Goal: Task Accomplishment & Management: Manage account settings

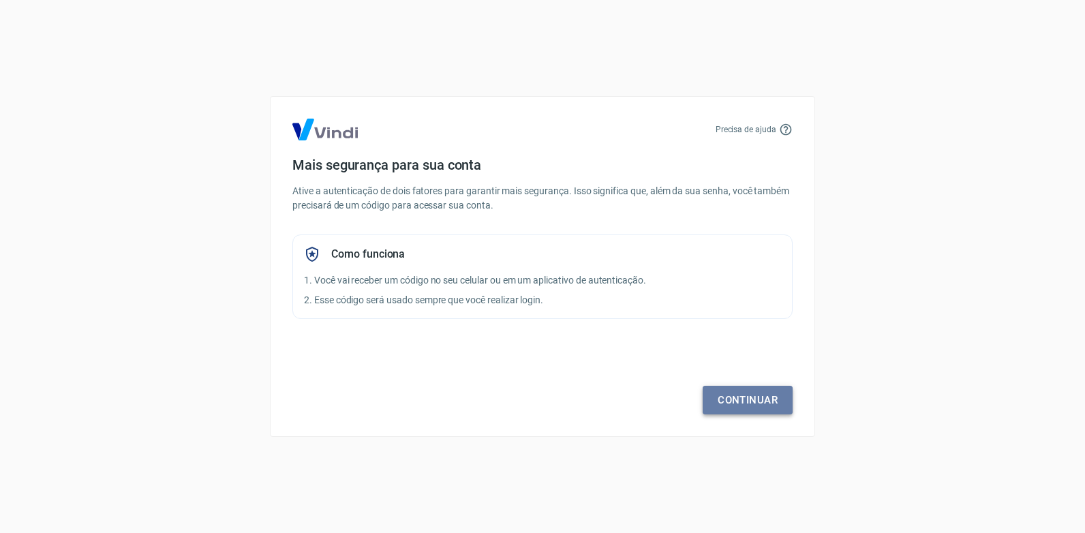
click at [770, 405] on link "Continuar" at bounding box center [748, 400] width 90 height 29
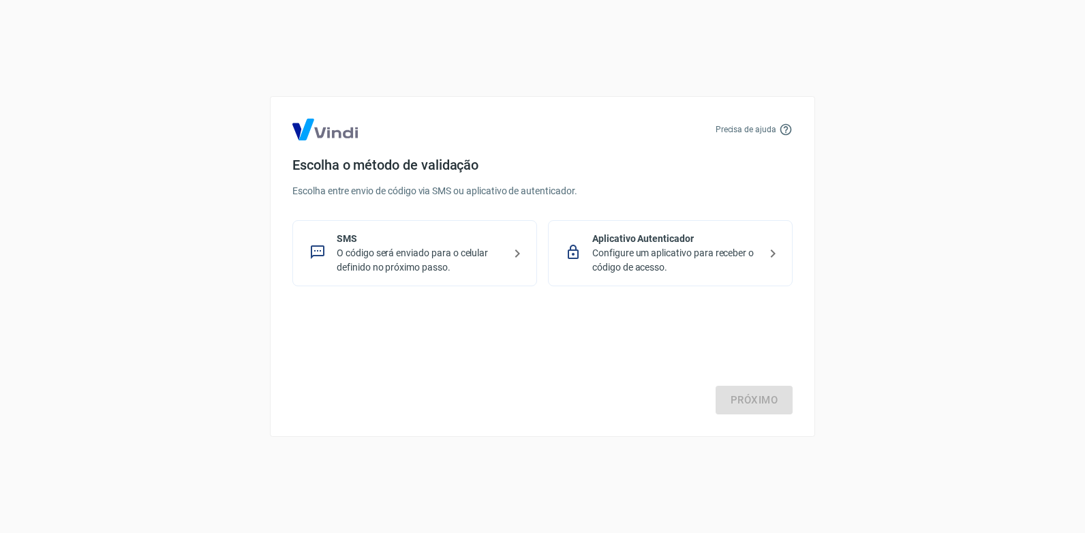
click at [502, 269] on p "O código será enviado para o celular definido no próximo passo." at bounding box center [420, 260] width 167 height 29
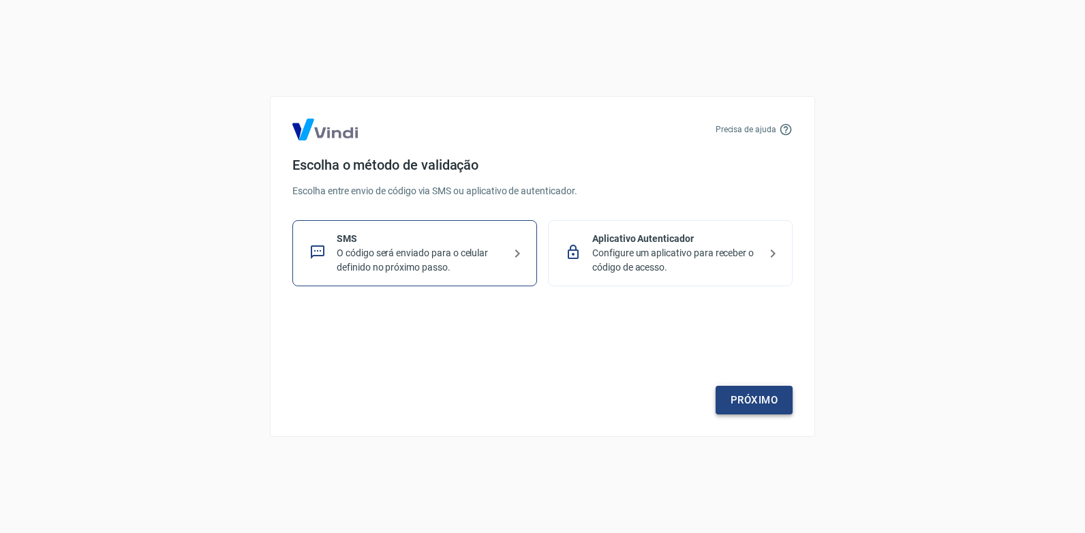
click at [725, 391] on link "Próximo" at bounding box center [754, 400] width 77 height 29
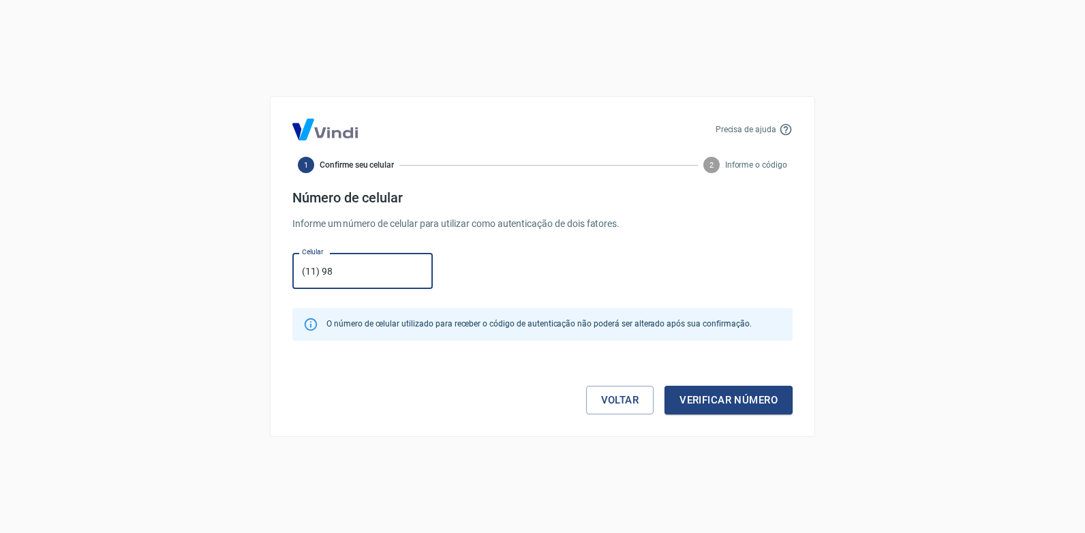
type input "[PHONE_NUMBER]"
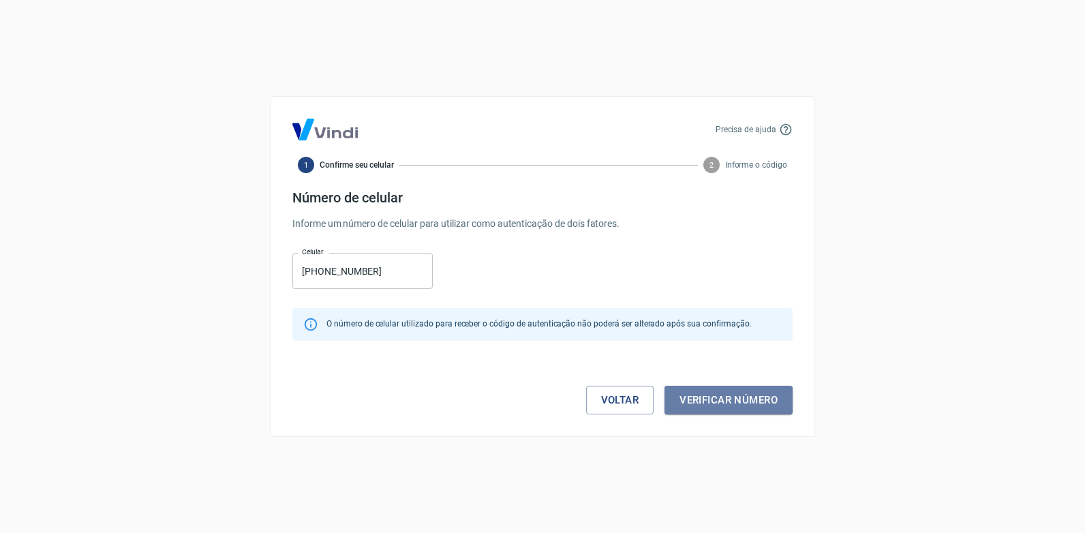
click at [694, 407] on button "Verificar número" at bounding box center [729, 400] width 128 height 29
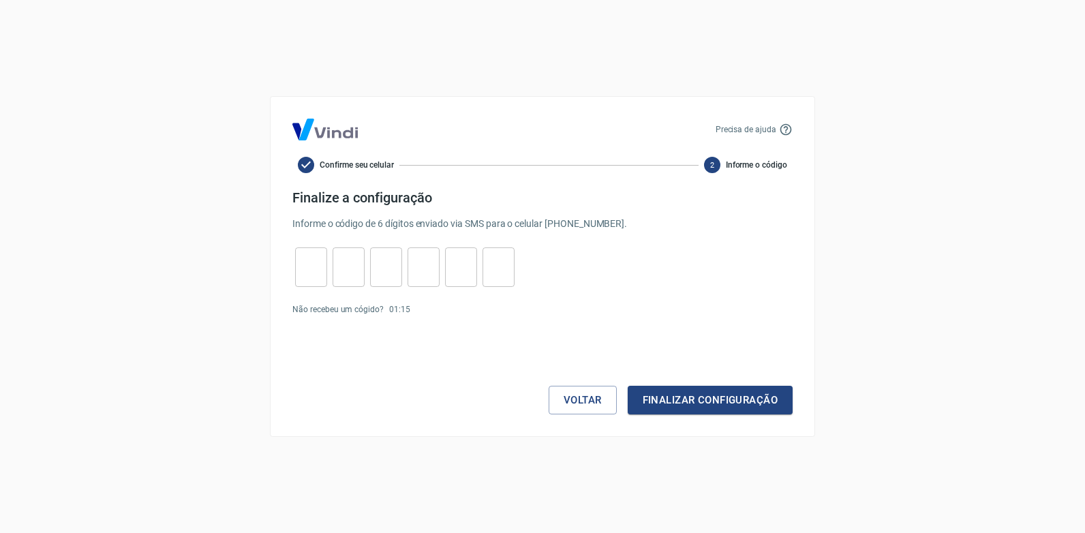
click at [329, 278] on div "​ ​ ​ ​ ​ ​" at bounding box center [404, 267] width 225 height 40
drag, startPoint x: 329, startPoint y: 279, endPoint x: 314, endPoint y: 277, distance: 15.1
click at [314, 277] on input "tel" at bounding box center [311, 267] width 32 height 29
type input "9"
type input "8"
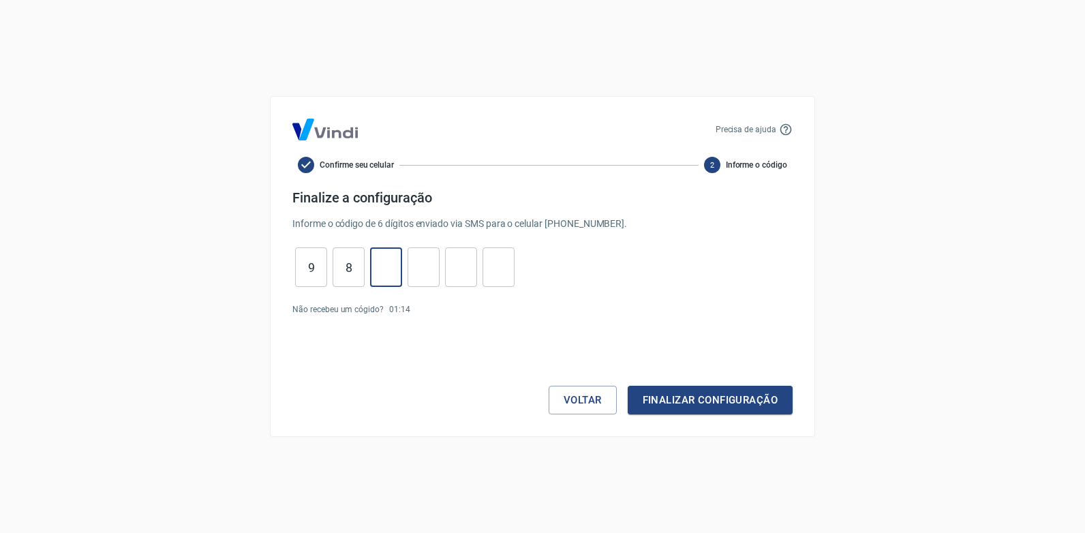
type input "0"
type input "2"
type input "1"
type input "7"
click at [628, 386] on button "Finalizar configuração" at bounding box center [710, 400] width 165 height 29
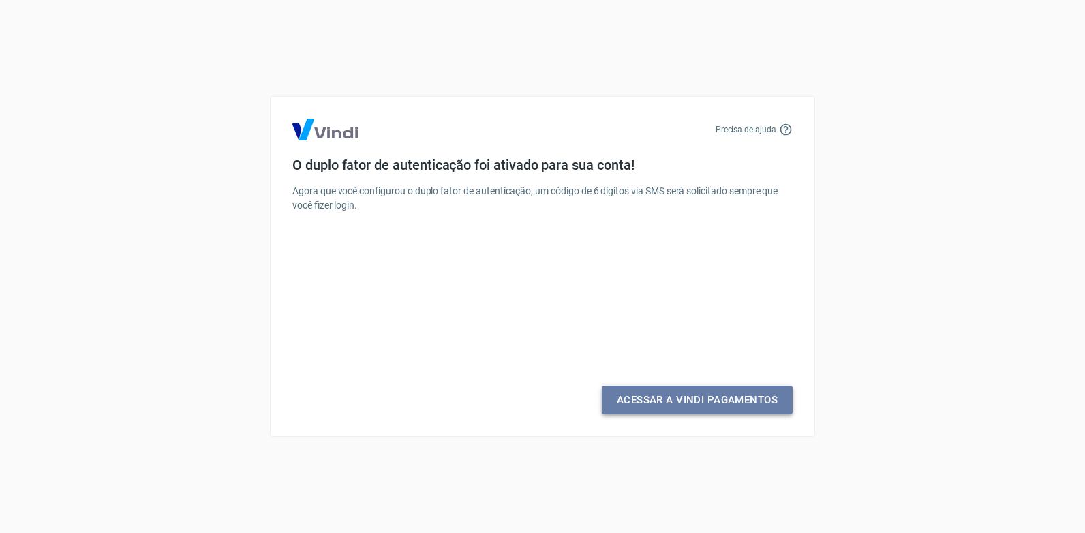
click at [631, 405] on link "Acessar a Vindi Pagamentos" at bounding box center [697, 400] width 191 height 29
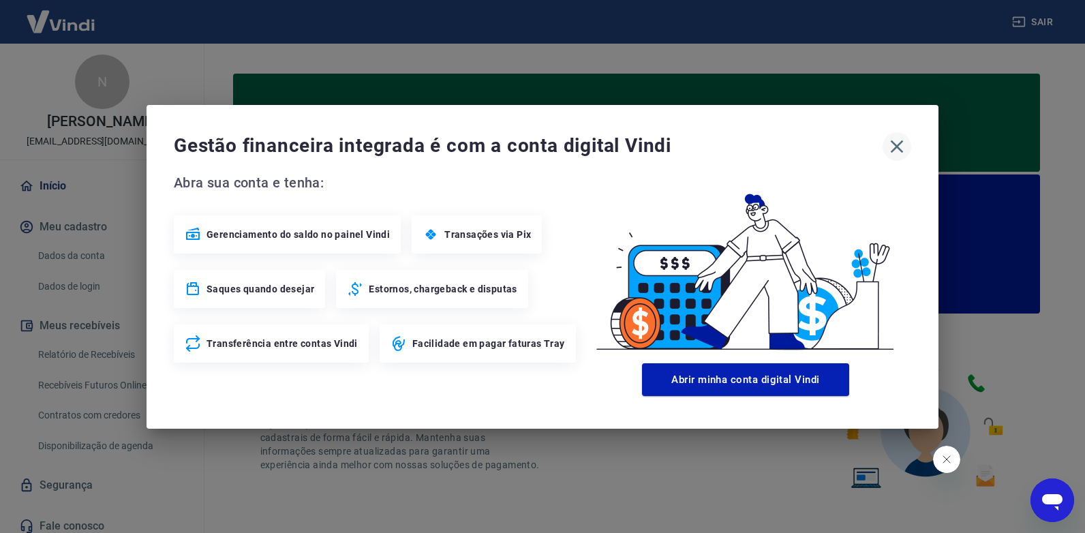
click at [900, 147] on icon "button" at bounding box center [897, 147] width 22 height 22
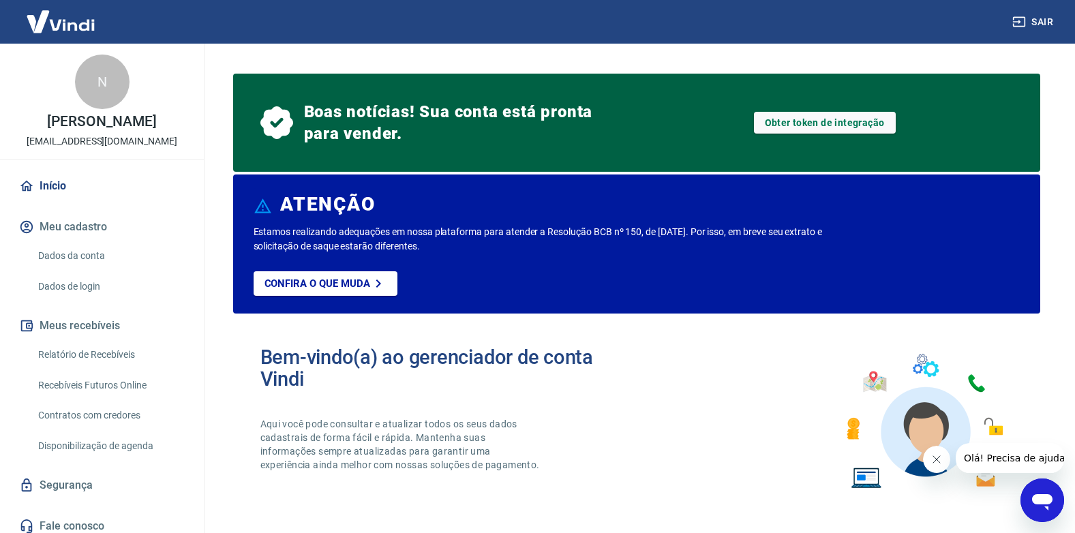
click at [82, 270] on link "Dados da conta" at bounding box center [110, 256] width 155 height 28
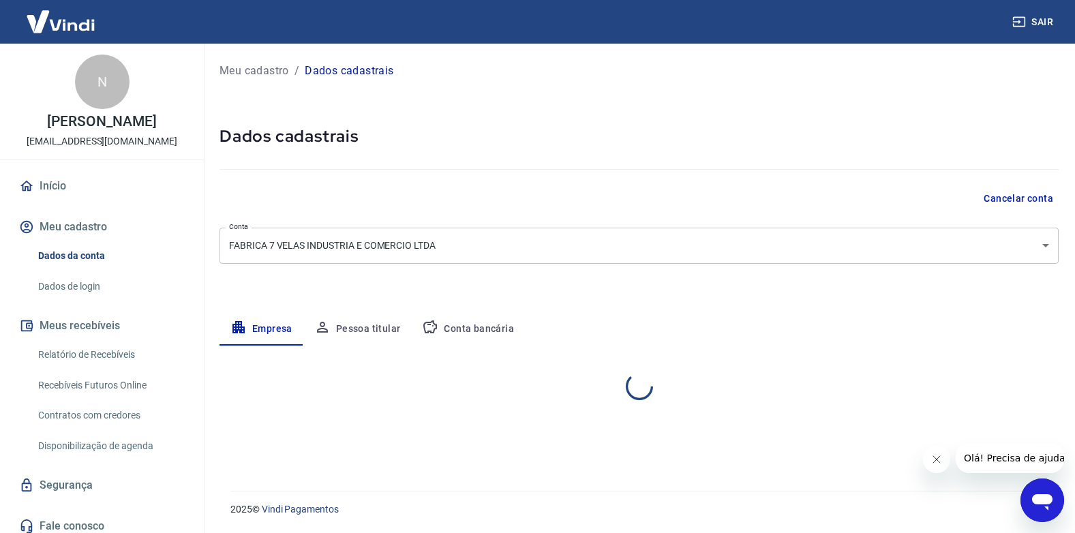
select select "SP"
select select "business"
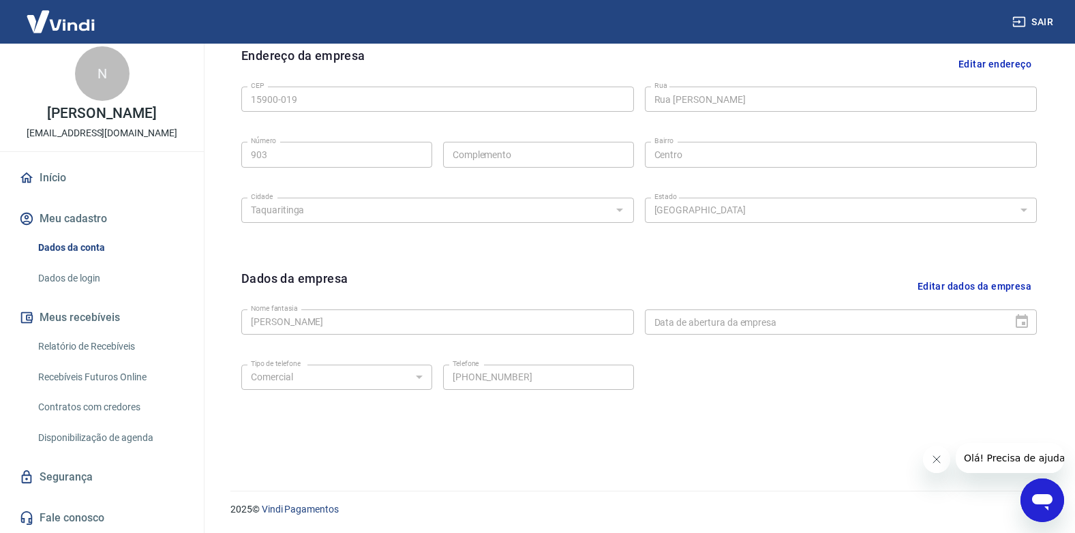
scroll to position [22, 0]
click at [112, 350] on link "Relatório de Recebíveis" at bounding box center [110, 347] width 155 height 28
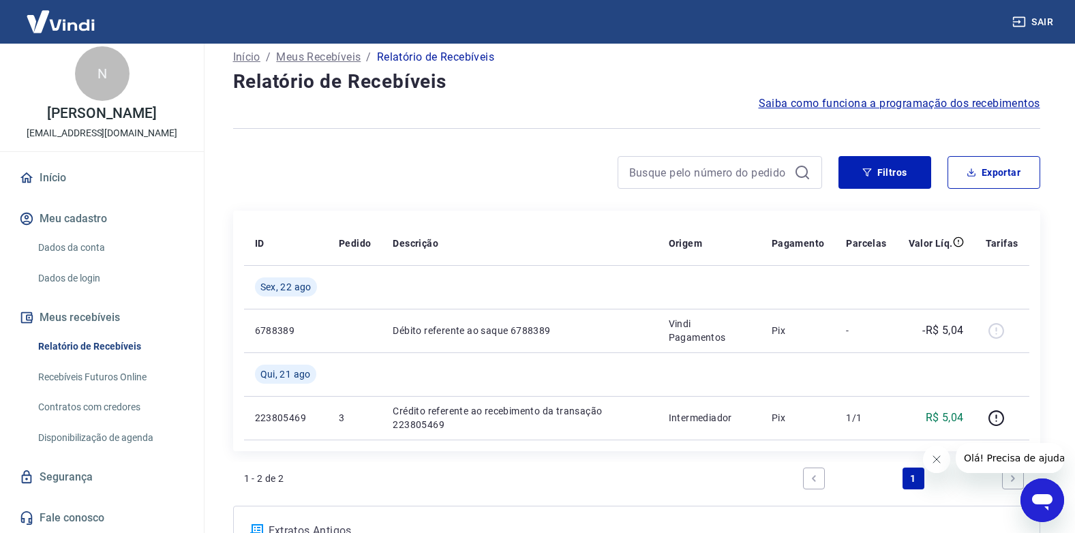
scroll to position [8, 0]
